Goal: Task Accomplishment & Management: Manage account settings

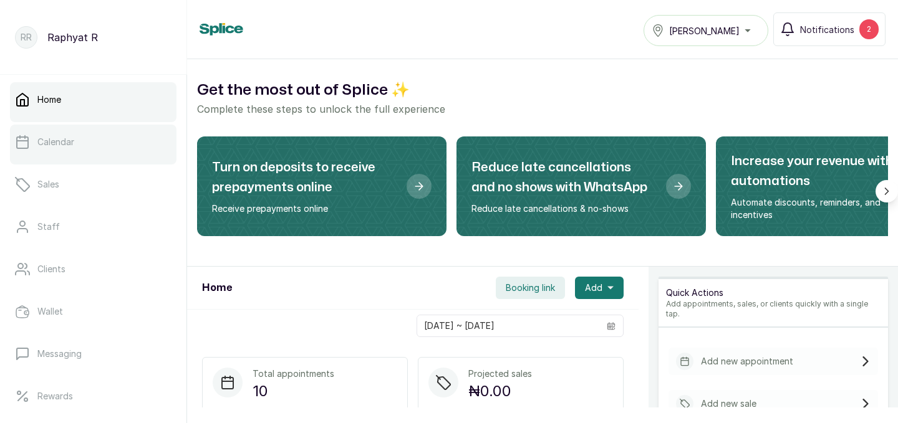
click at [81, 157] on link "Calendar" at bounding box center [93, 142] width 166 height 35
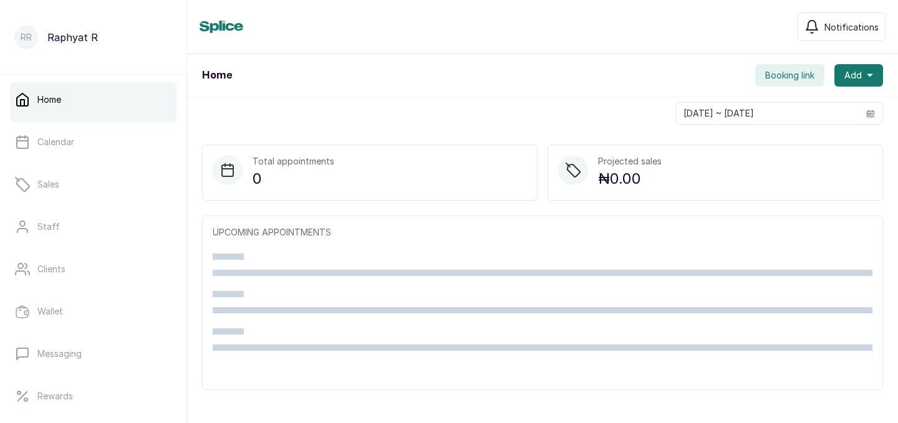
scroll to position [2, 0]
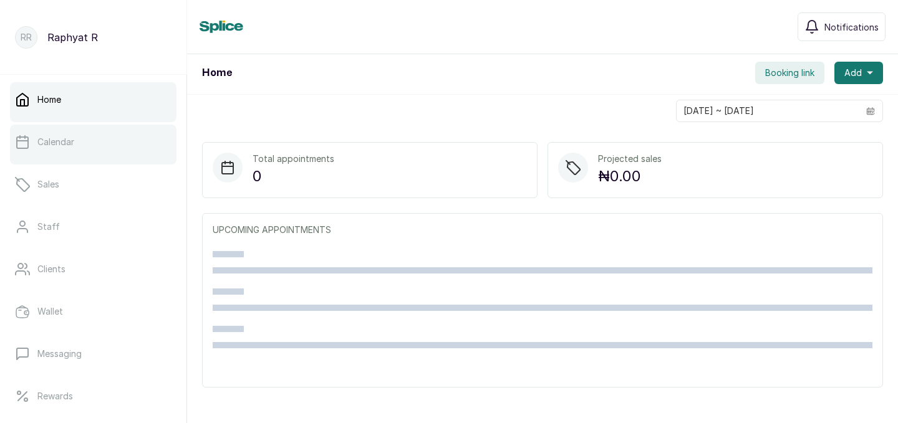
click at [128, 147] on link "Calendar" at bounding box center [93, 142] width 166 height 35
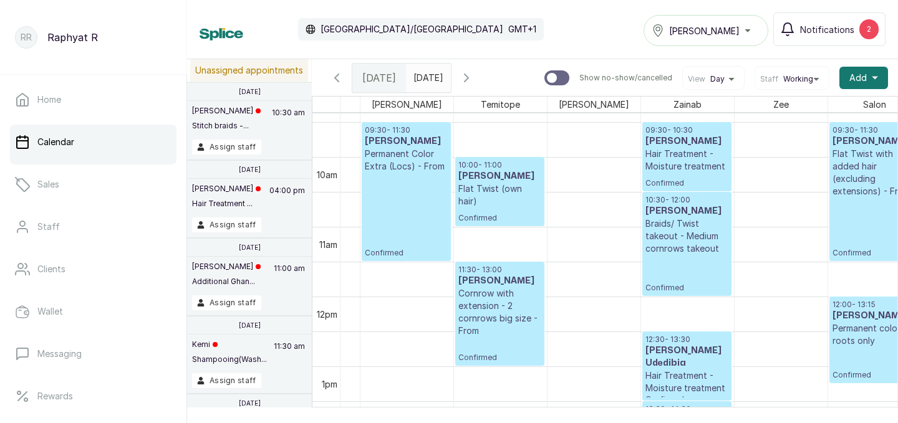
scroll to position [0, 378]
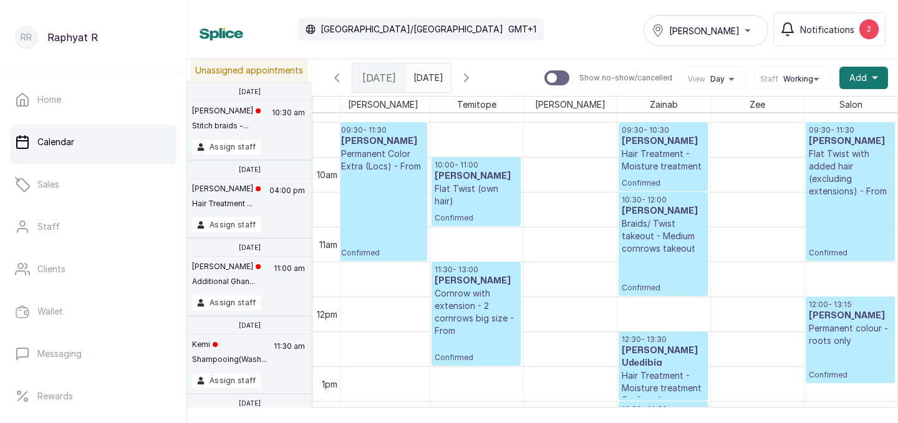
click at [656, 140] on h3 "[PERSON_NAME]" at bounding box center [662, 141] width 83 height 12
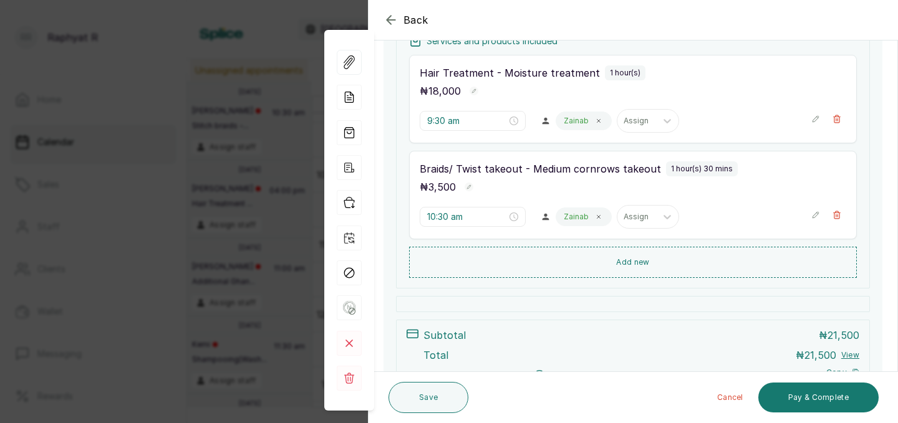
scroll to position [230, 0]
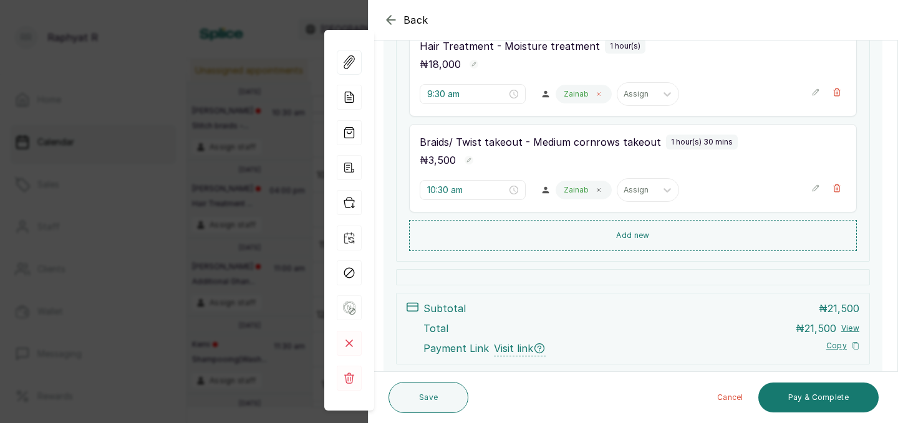
click at [593, 97] on span at bounding box center [598, 94] width 10 height 10
click at [600, 97] on icon at bounding box center [606, 94] width 12 height 12
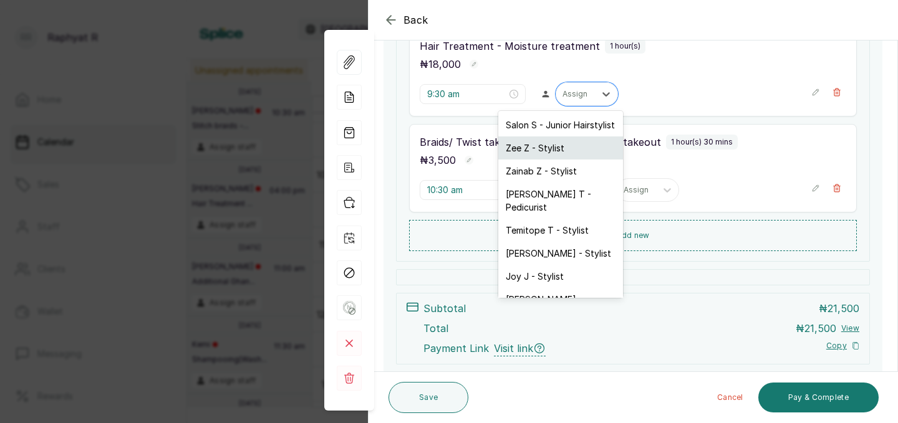
click at [562, 148] on div "Zee Z - Stylist" at bounding box center [560, 148] width 125 height 23
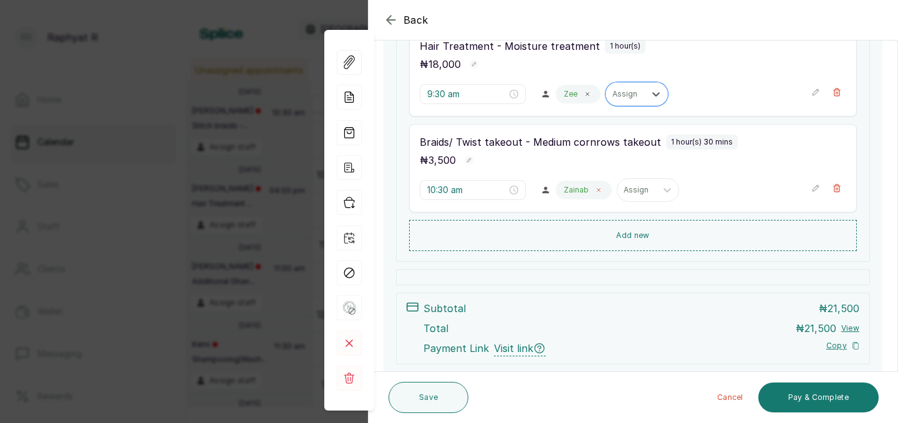
click at [595, 192] on icon at bounding box center [598, 190] width 6 height 6
click at [595, 192] on div at bounding box center [606, 190] width 22 height 22
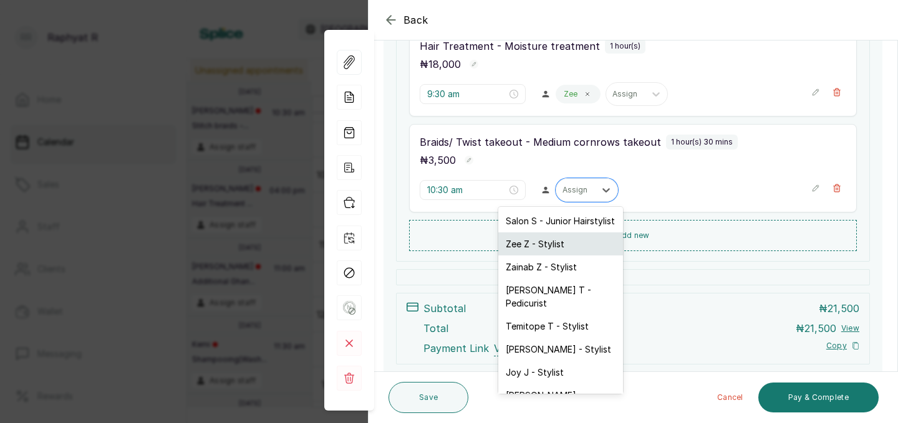
click at [559, 242] on div "Zee Z - Stylist" at bounding box center [560, 244] width 125 height 23
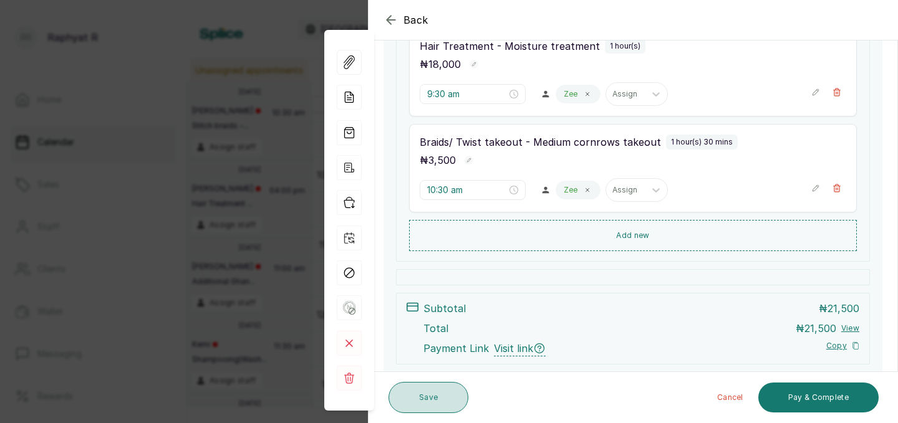
click at [431, 403] on button "Save" at bounding box center [428, 397] width 80 height 31
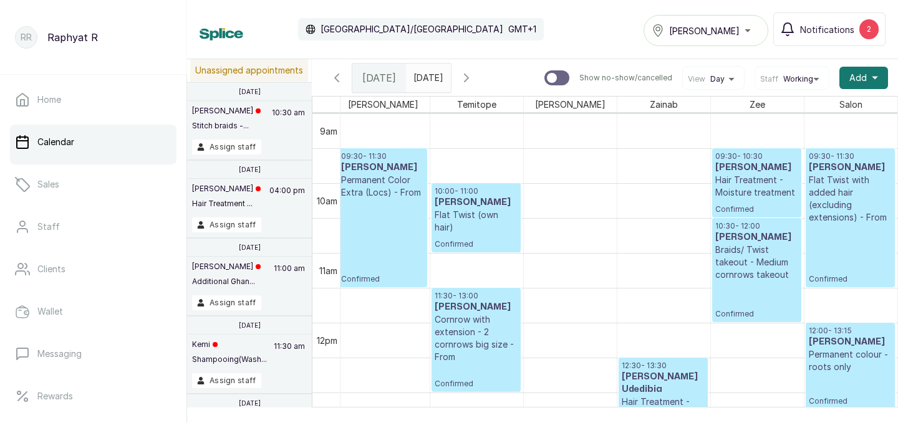
scroll to position [0, 0]
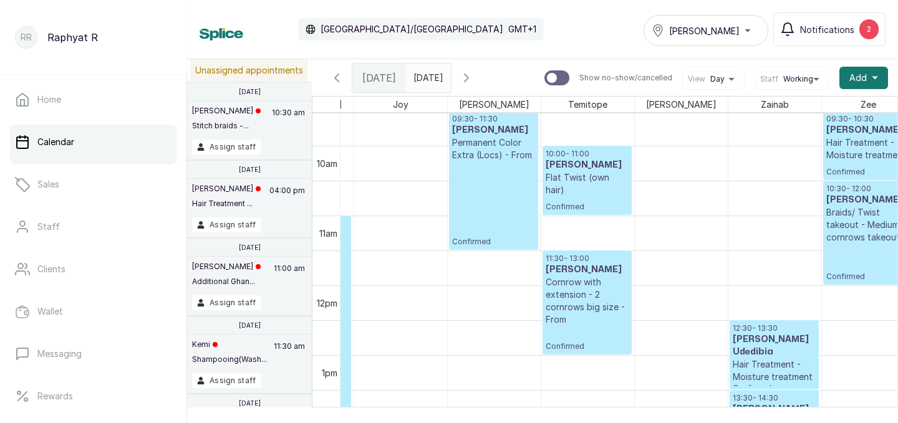
click at [510, 180] on p "Confirmed" at bounding box center [493, 203] width 83 height 85
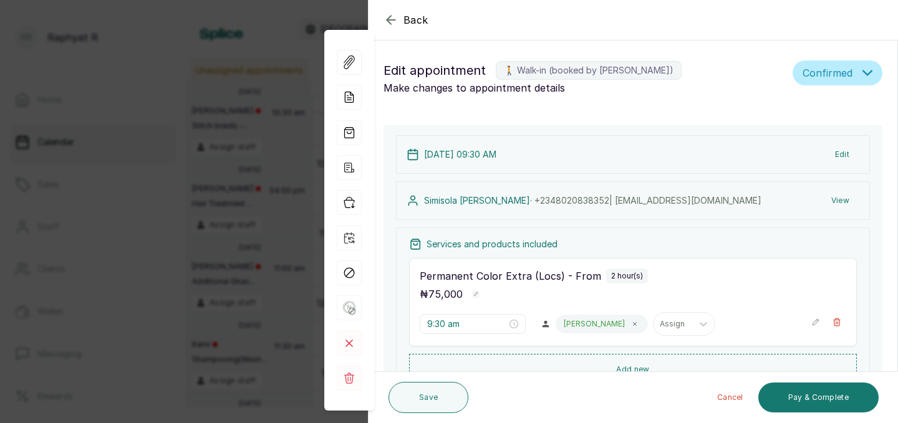
click at [209, 175] on div "Back Appointment Details Edit appointment 🚶 Walk-in (booked by Raphyat R) Make …" at bounding box center [449, 211] width 898 height 423
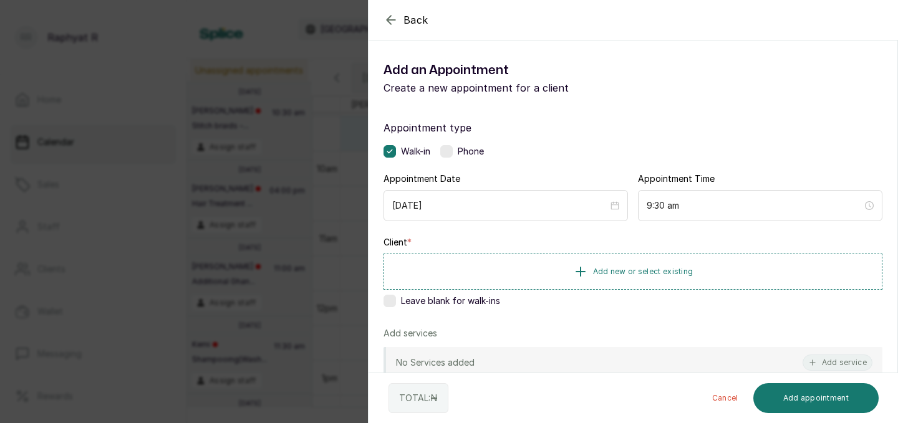
click at [315, 142] on div "Back Add Appointment Add an Appointment Create a new appointment for a client A…" at bounding box center [449, 211] width 898 height 423
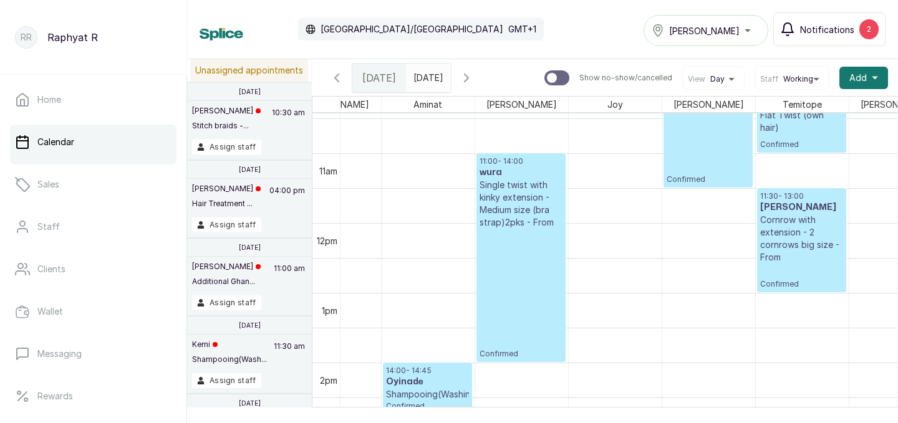
click at [865, 26] on div "2" at bounding box center [868, 29] width 19 height 20
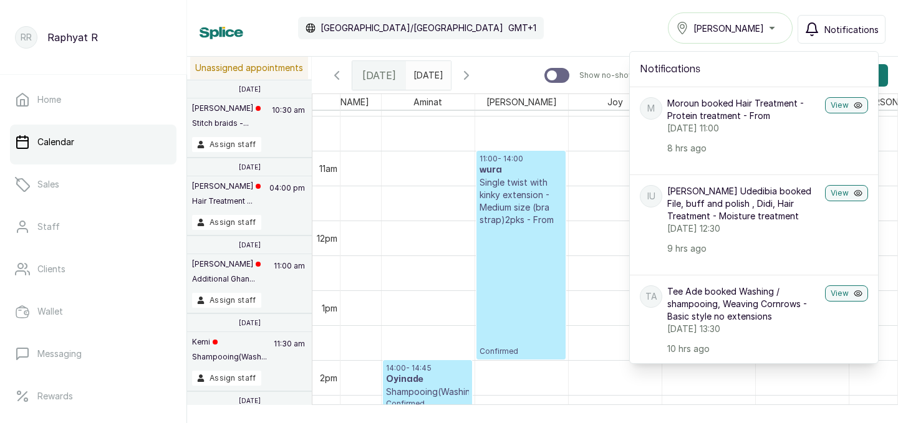
click at [598, 26] on div "Calendar Africa/Lagos GMT+1 Tasala Ikoyi Notifications Notifications M Moroun b…" at bounding box center [542, 27] width 686 height 31
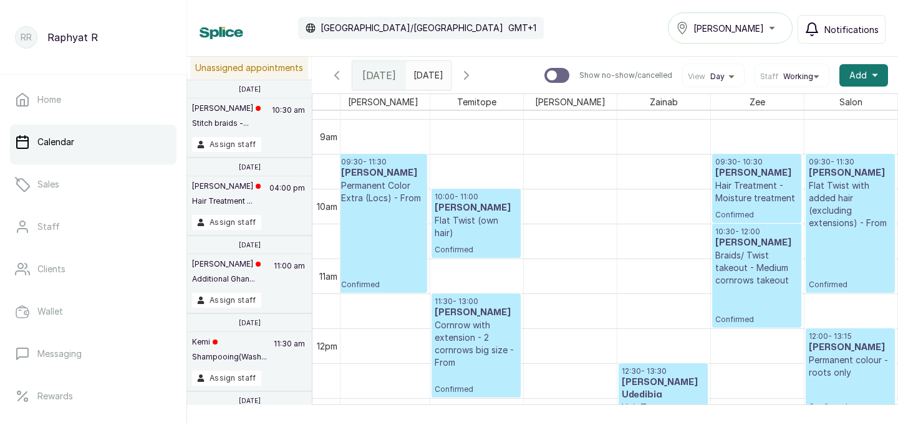
click at [835, 31] on span "Notifications" at bounding box center [851, 29] width 54 height 13
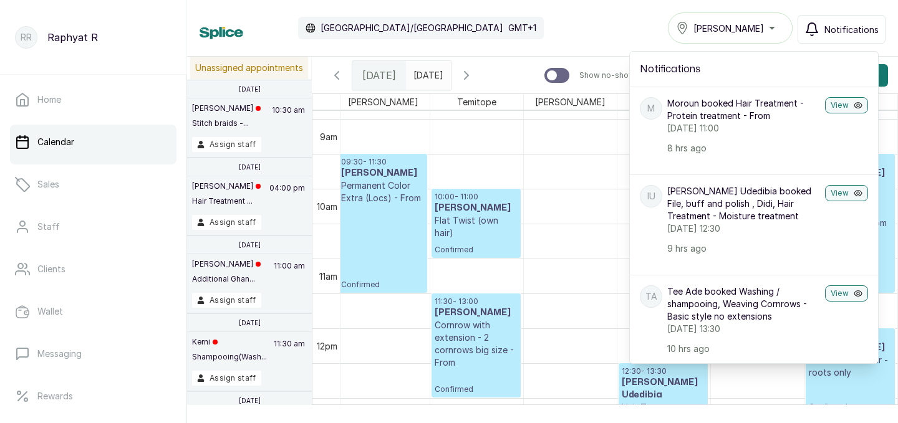
click at [791, 137] on div "Moroun booked Hair Treatment - Protein treatment - From Wednesday, 08 October 2…" at bounding box center [743, 125] width 153 height 57
click at [842, 105] on button "View" at bounding box center [846, 105] width 43 height 16
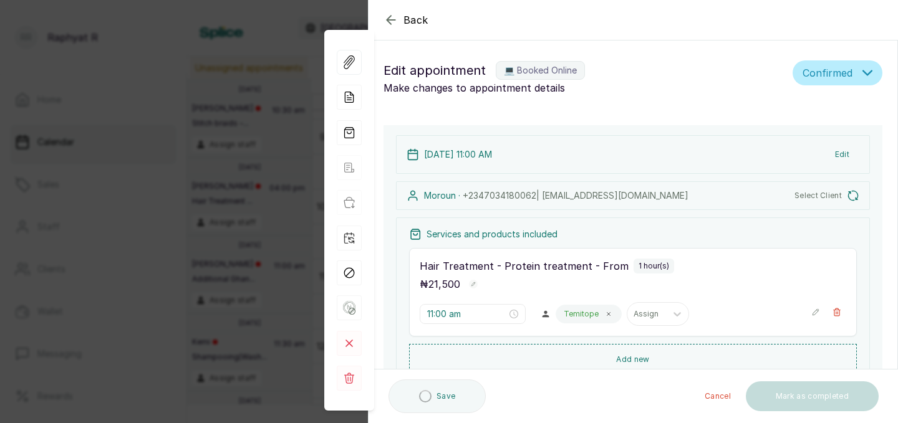
type input "11:00 am"
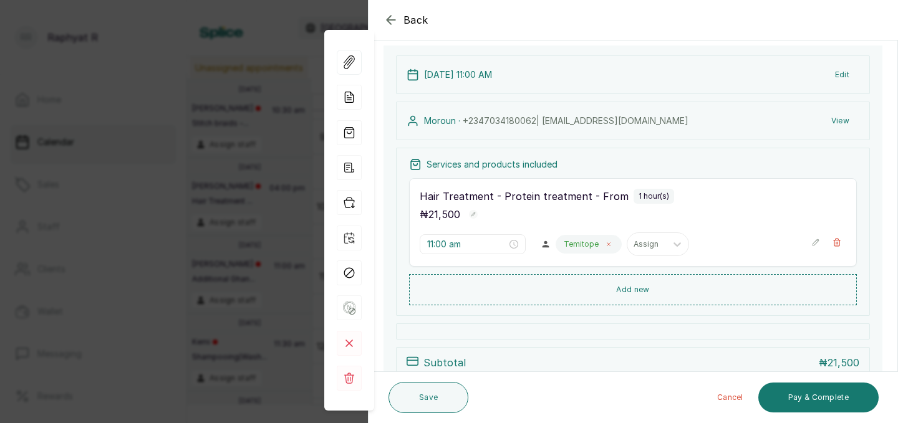
click at [603, 239] on span at bounding box center [608, 244] width 10 height 10
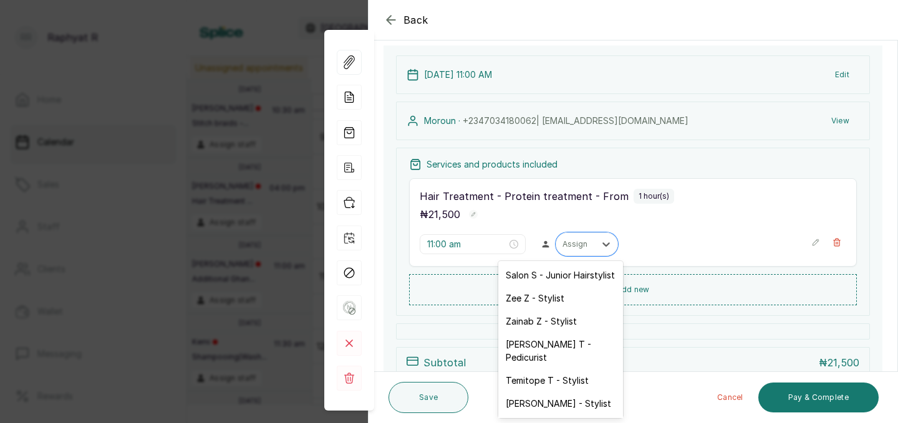
click at [600, 239] on icon at bounding box center [606, 244] width 12 height 12
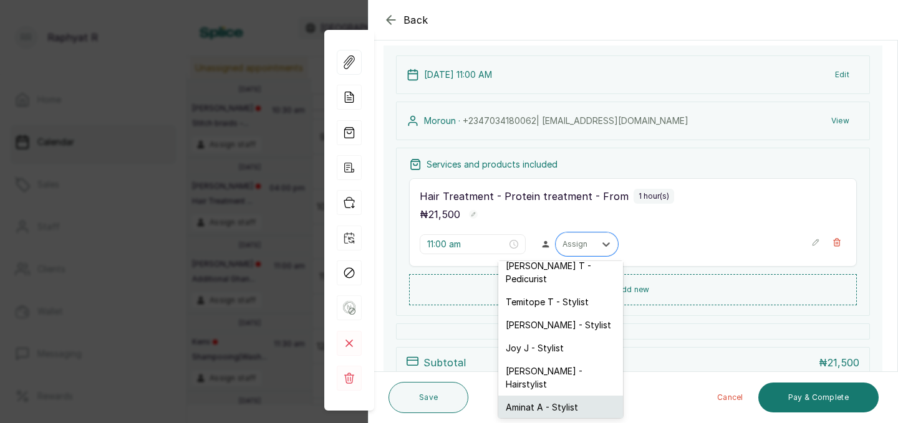
click at [517, 396] on div "Aminat A - Stylist" at bounding box center [560, 407] width 125 height 23
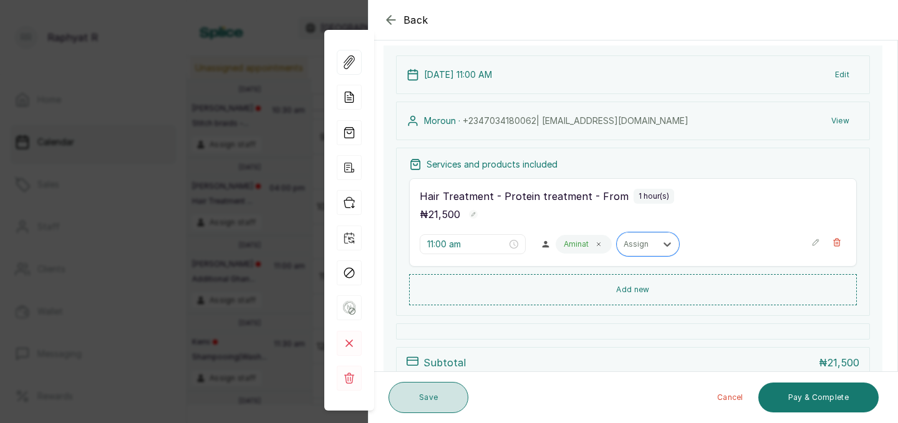
click at [434, 407] on button "Save" at bounding box center [428, 397] width 80 height 31
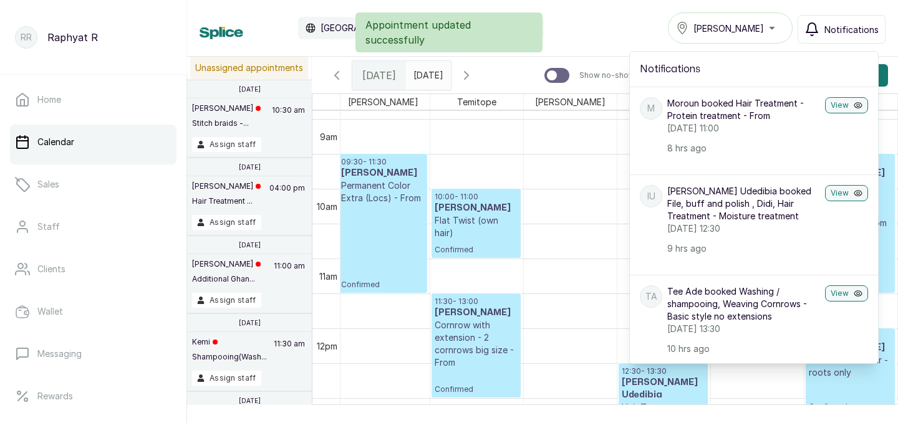
click at [612, 20] on div "Appointment updated successfully" at bounding box center [449, 32] width 898 height 40
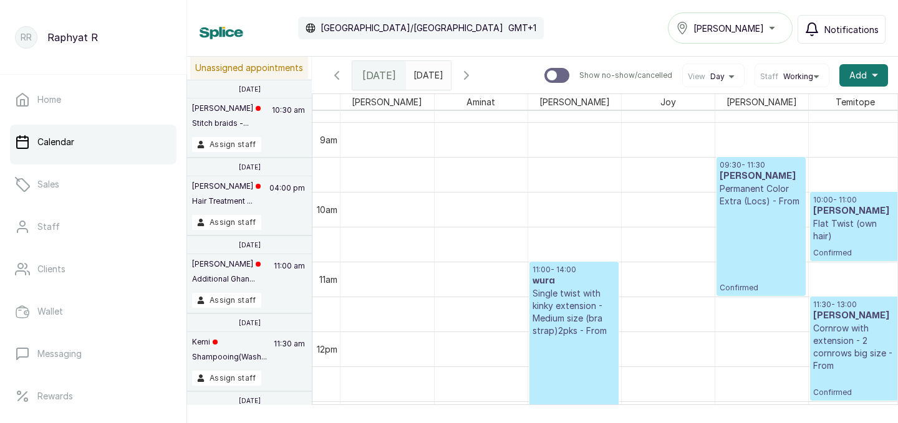
click at [831, 37] on button "Notifications" at bounding box center [841, 29] width 88 height 29
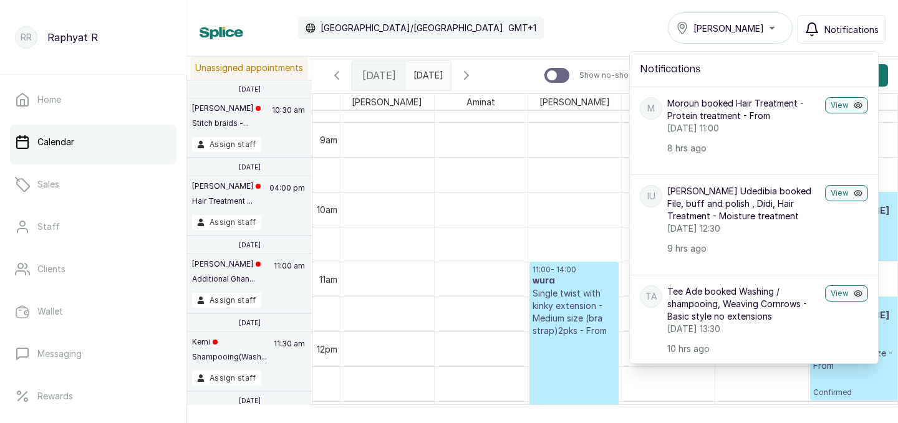
click at [588, 19] on div "Calendar Africa/Lagos GMT+1 Tasala Ikoyi Notifications Notifications M Moroun b…" at bounding box center [542, 27] width 686 height 31
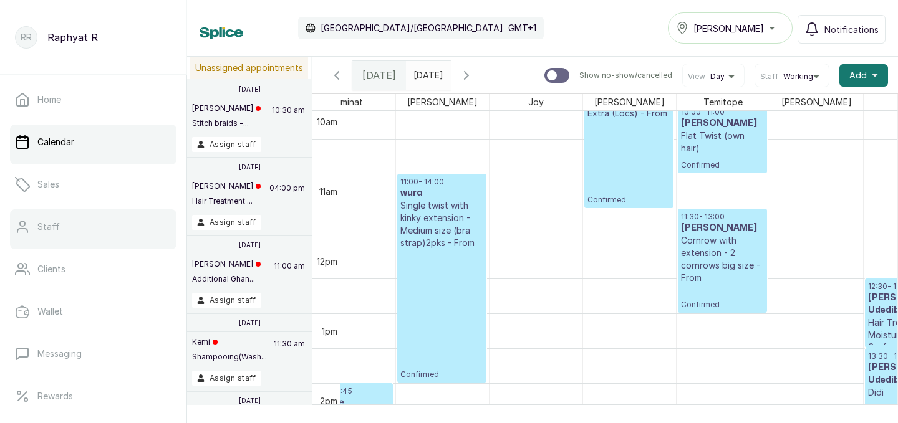
click at [98, 237] on link "Staff" at bounding box center [93, 226] width 166 height 35
